Goal: Task Accomplishment & Management: Manage account settings

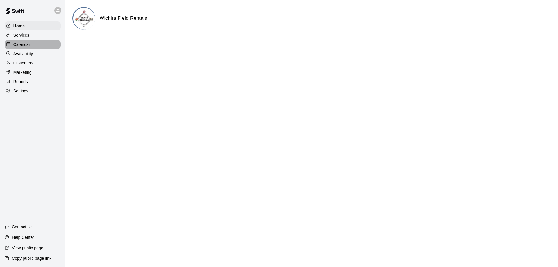
click at [24, 45] on p "Calendar" at bounding box center [21, 45] width 17 height 6
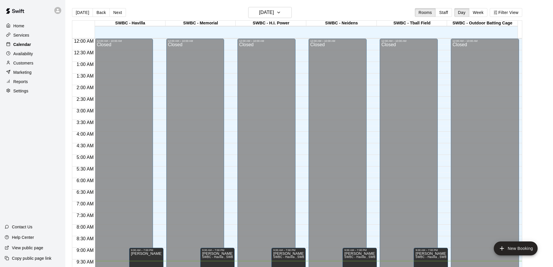
scroll to position [222, 0]
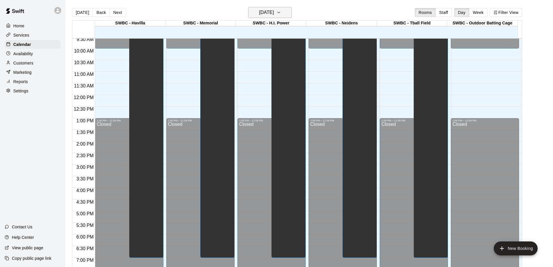
click at [281, 10] on icon "button" at bounding box center [278, 12] width 5 height 7
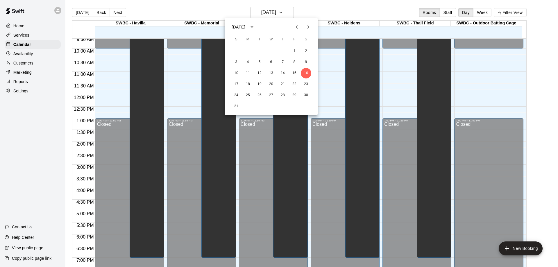
click at [488, 13] on div at bounding box center [279, 133] width 558 height 267
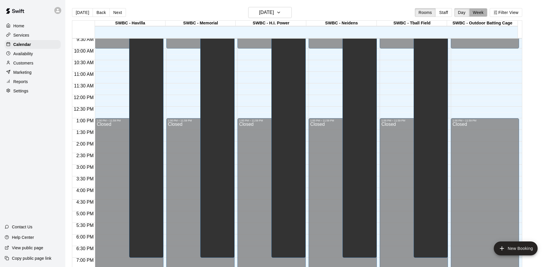
click at [486, 13] on button "Week" at bounding box center [478, 12] width 18 height 9
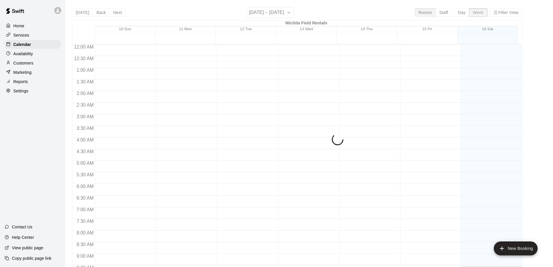
scroll to position [223, 0]
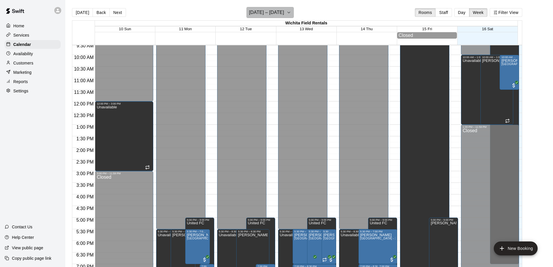
click at [288, 14] on icon "button" at bounding box center [289, 12] width 5 height 7
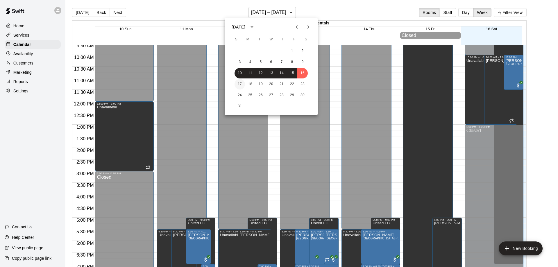
click at [240, 82] on button "17" at bounding box center [239, 84] width 10 height 10
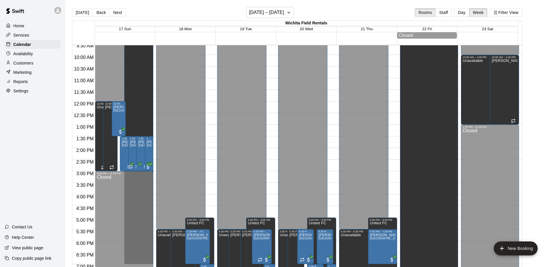
drag, startPoint x: 464, startPoint y: 11, endPoint x: 274, endPoint y: 14, distance: 189.7
click at [463, 11] on button "Day" at bounding box center [461, 12] width 15 height 9
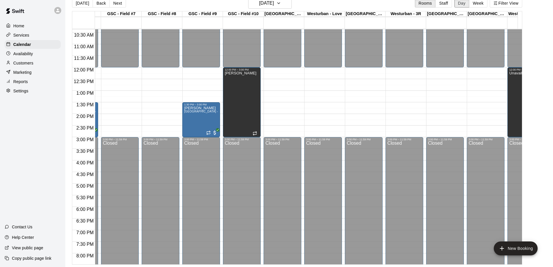
scroll to position [240, 482]
